Goal: Task Accomplishment & Management: Use online tool/utility

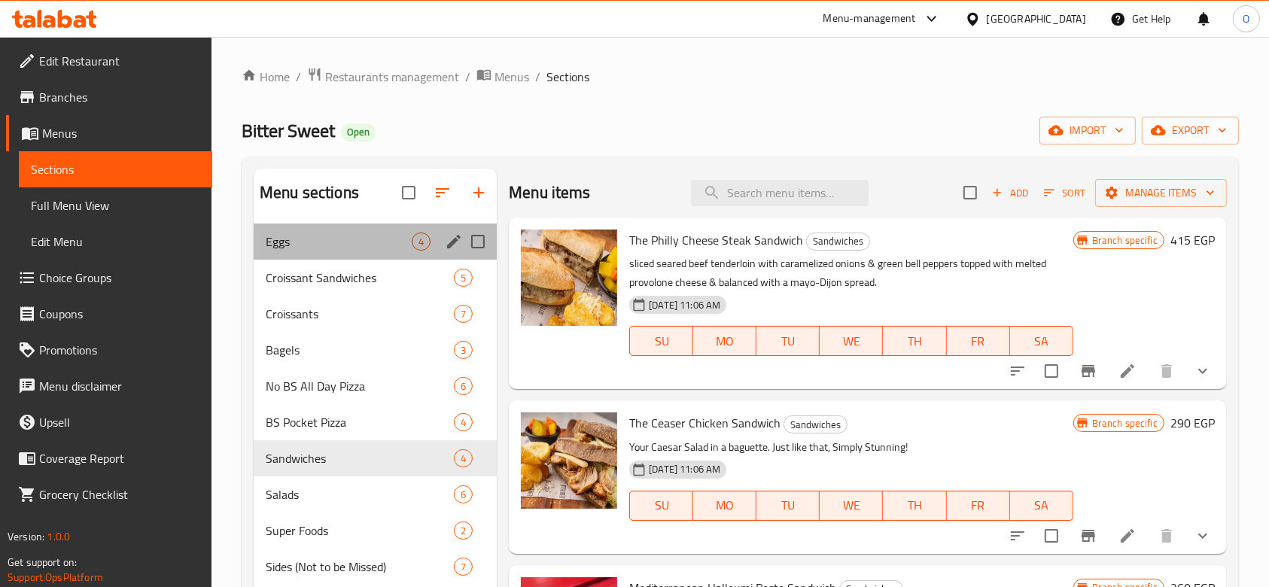
click at [313, 229] on div "Eggs 4" at bounding box center [375, 242] width 243 height 36
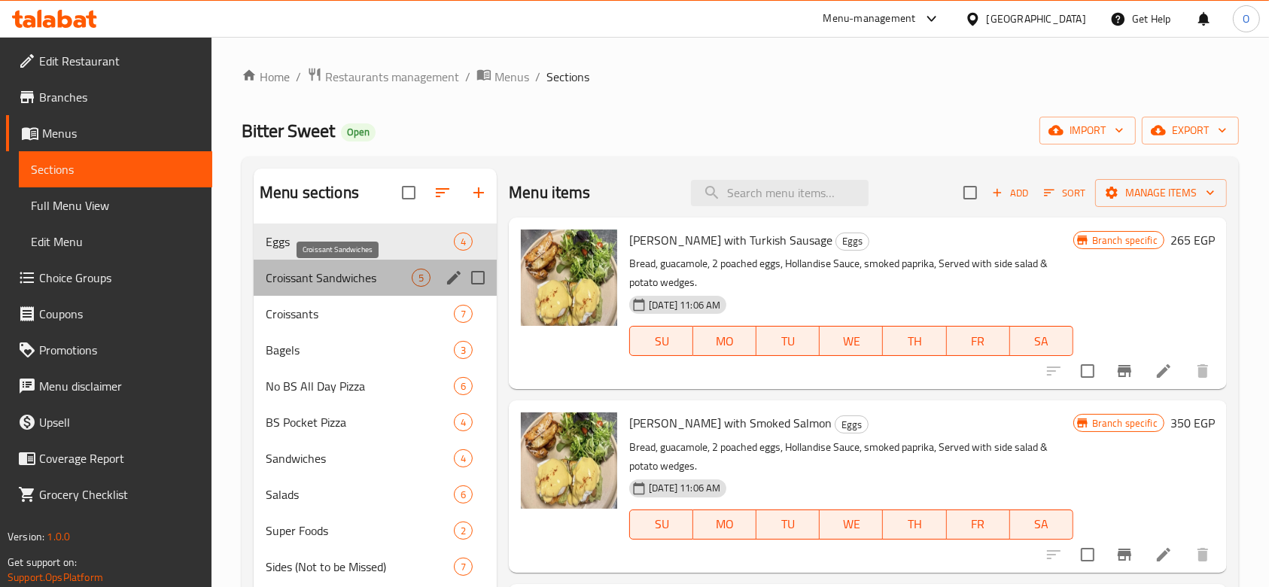
click at [330, 278] on span "Croissant Sandwiches" at bounding box center [339, 278] width 146 height 18
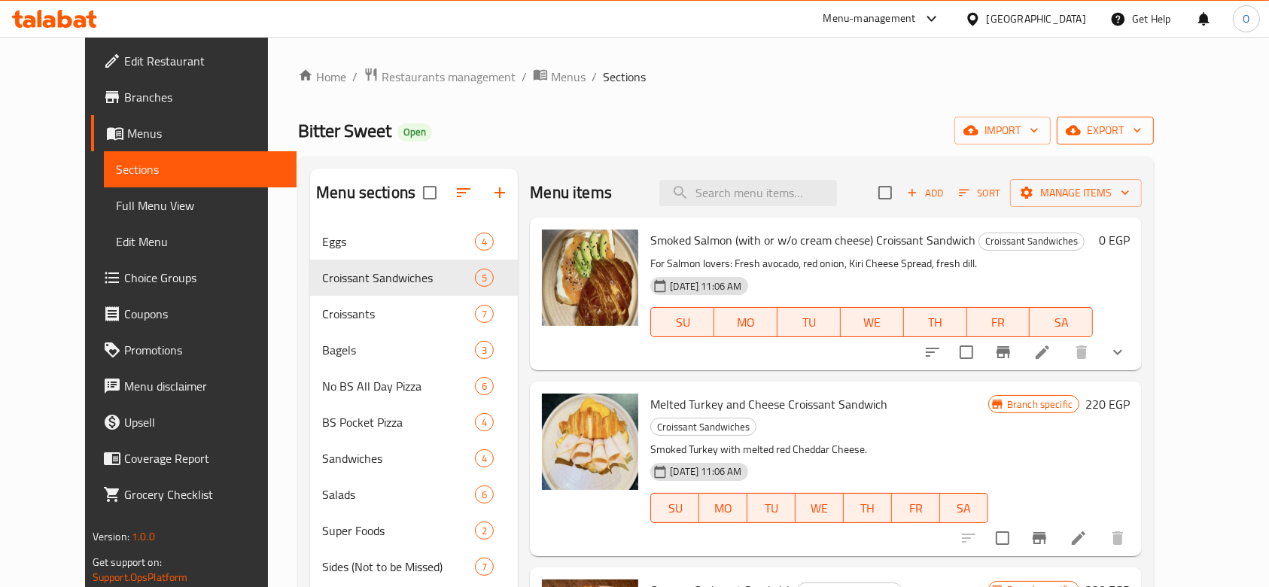
click at [1142, 122] on span "export" at bounding box center [1105, 130] width 73 height 19
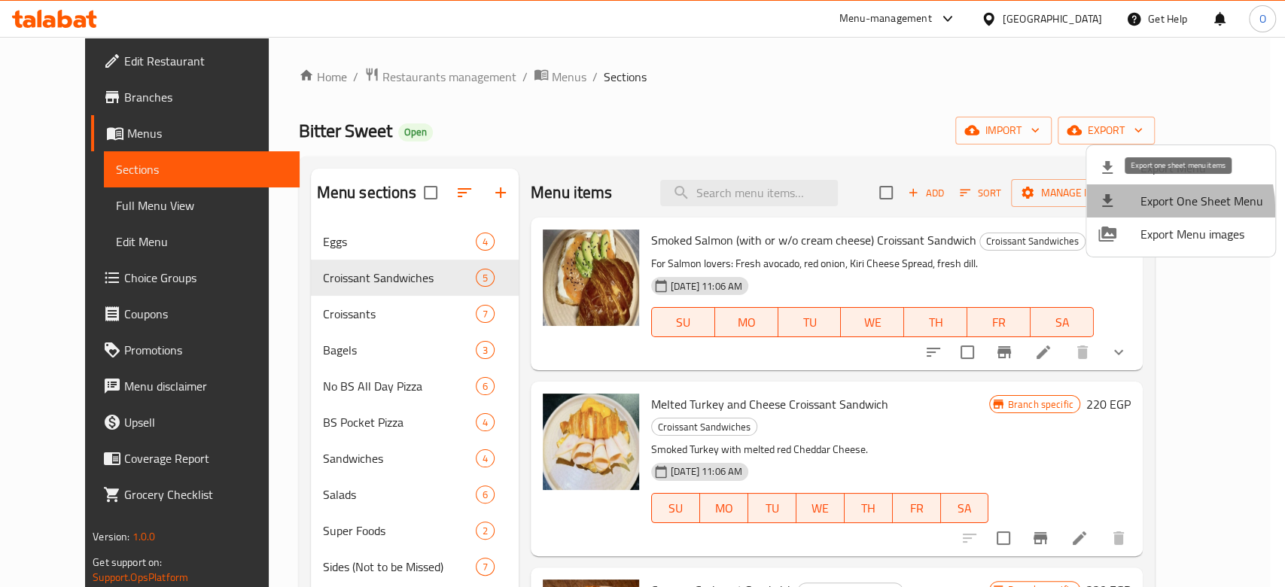
click at [1140, 209] on span "Export One Sheet Menu" at bounding box center [1201, 201] width 123 height 18
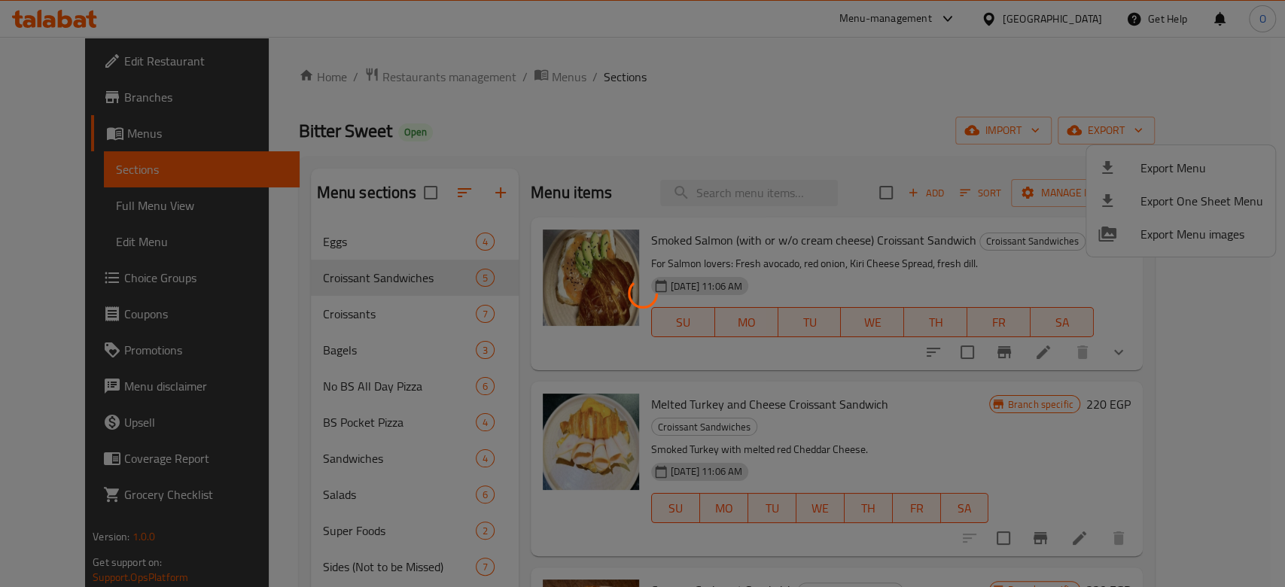
click at [807, 370] on div at bounding box center [642, 293] width 1285 height 587
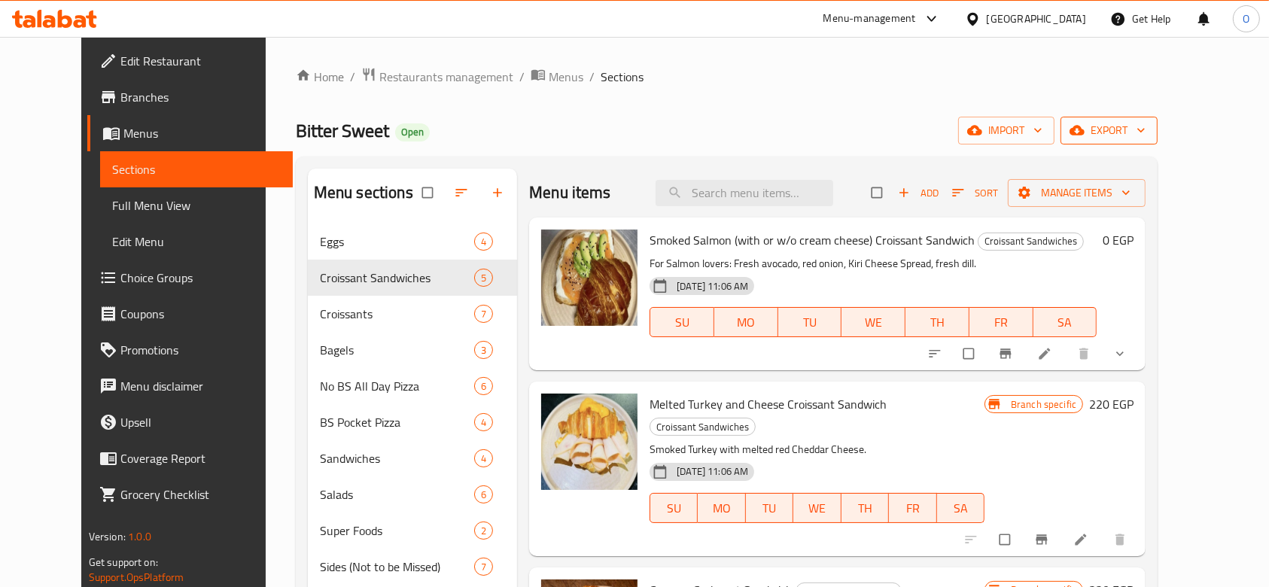
click at [1146, 133] on span "export" at bounding box center [1109, 130] width 73 height 19
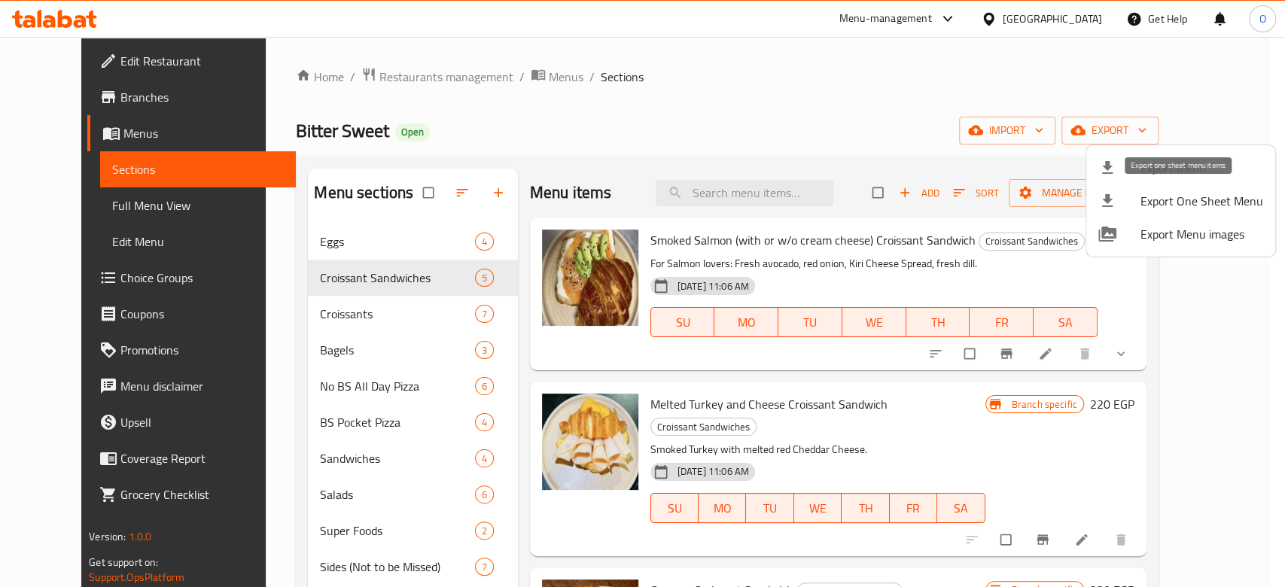
click at [1145, 189] on li "Export One Sheet Menu" at bounding box center [1180, 200] width 189 height 33
